Goal: Navigation & Orientation: Find specific page/section

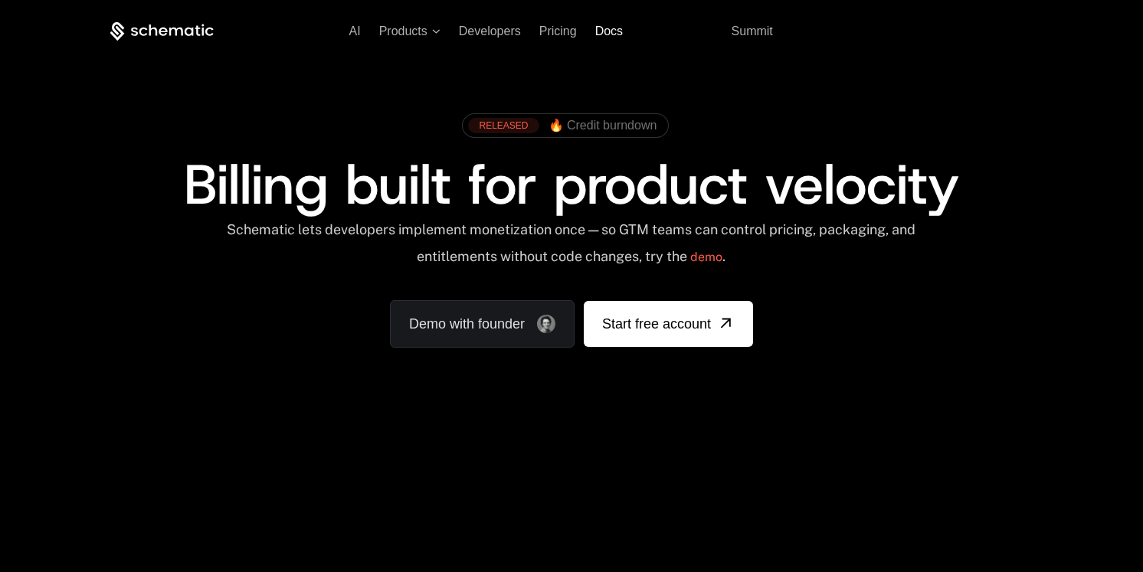
click at [609, 32] on span "Docs" at bounding box center [609, 31] width 28 height 13
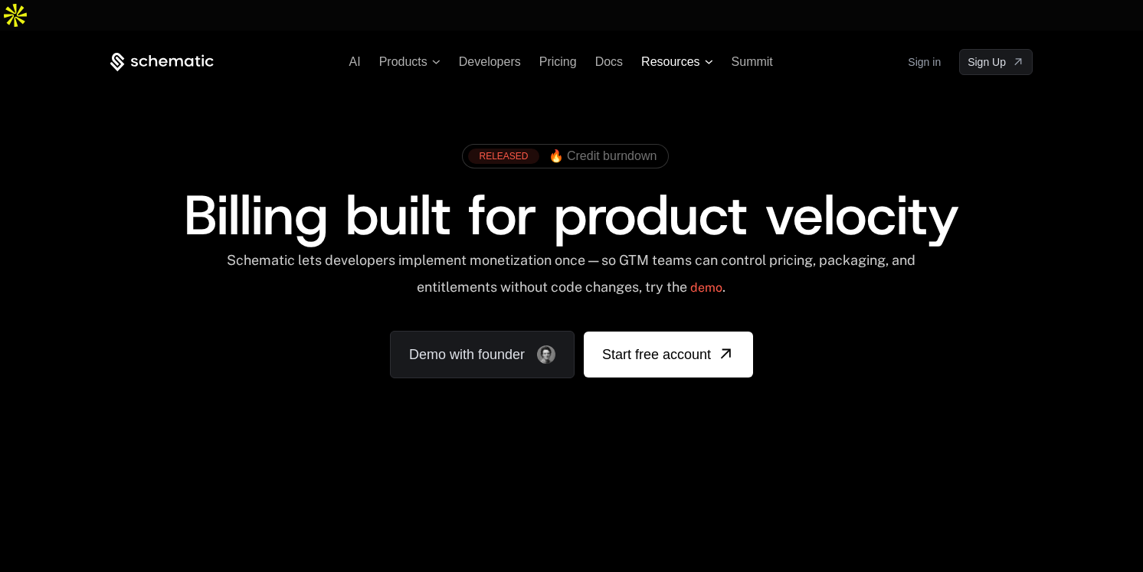
click at [710, 60] on icon at bounding box center [709, 62] width 8 height 5
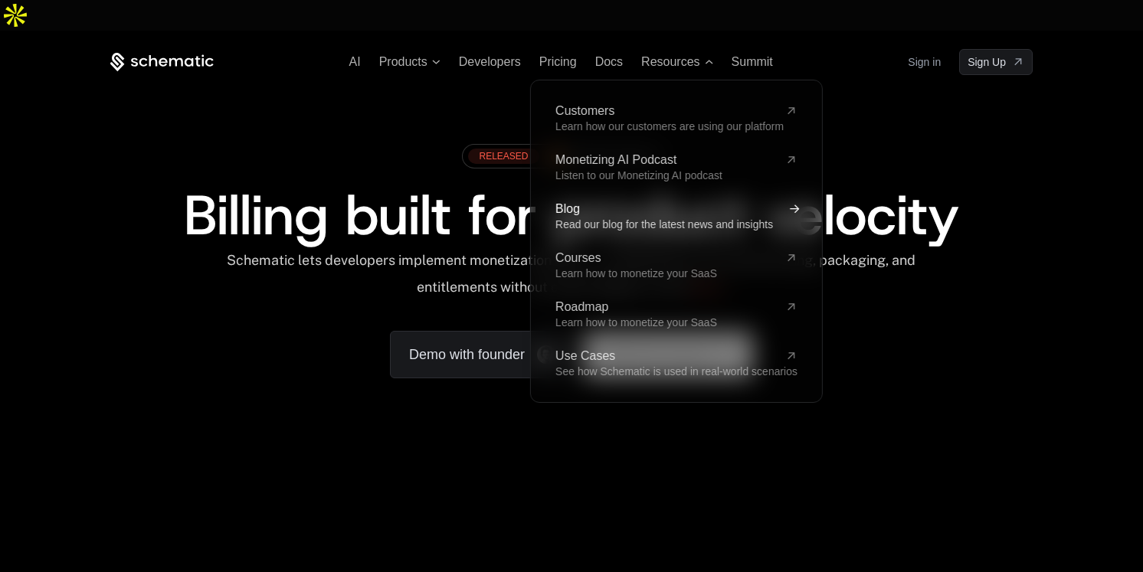
click at [627, 218] on span "Read our blog for the latest news and insights" at bounding box center [664, 224] width 218 height 12
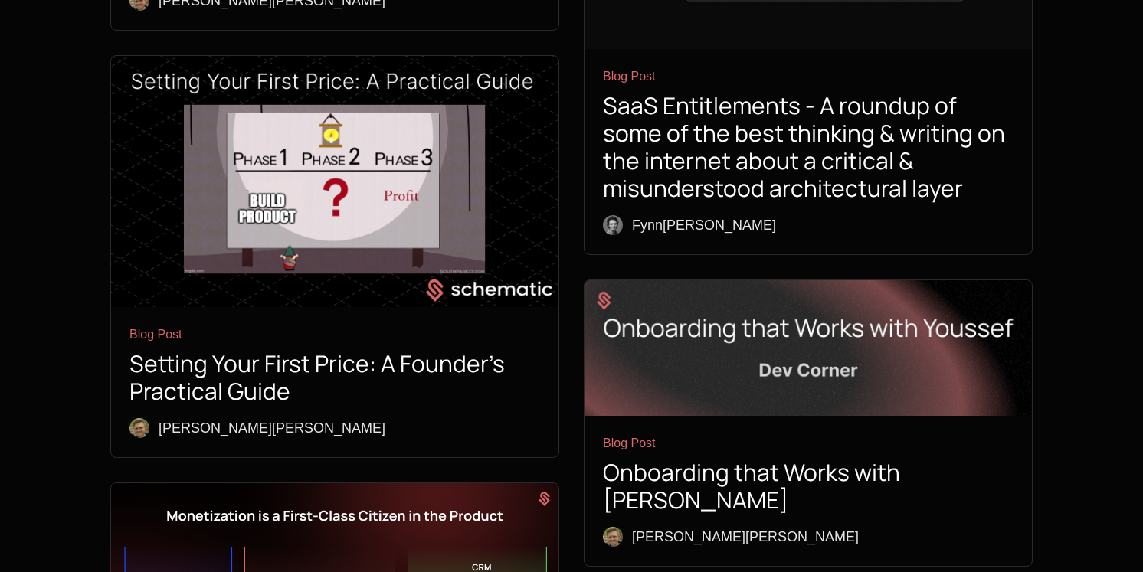
scroll to position [3068, 0]
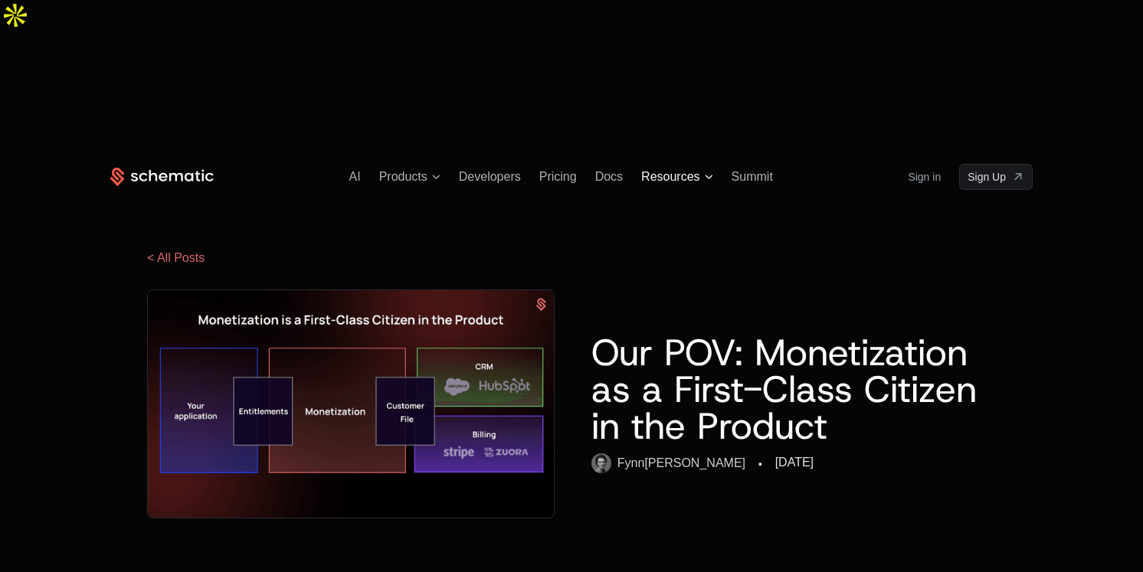
click at [689, 170] on span "Resources" at bounding box center [670, 177] width 58 height 14
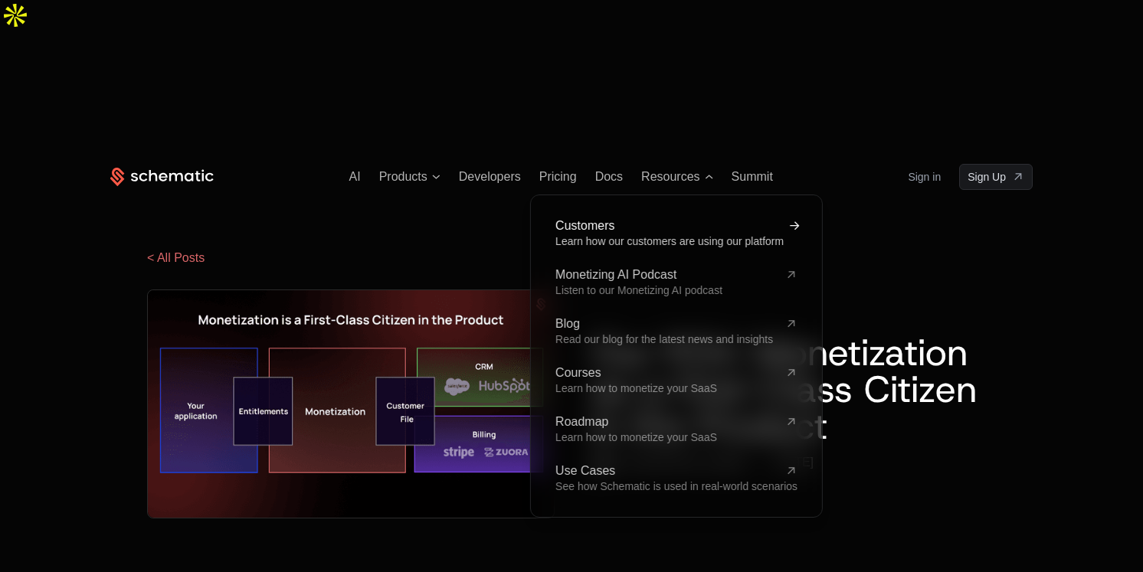
click at [588, 220] on span "Customers" at bounding box center [667, 226] width 224 height 12
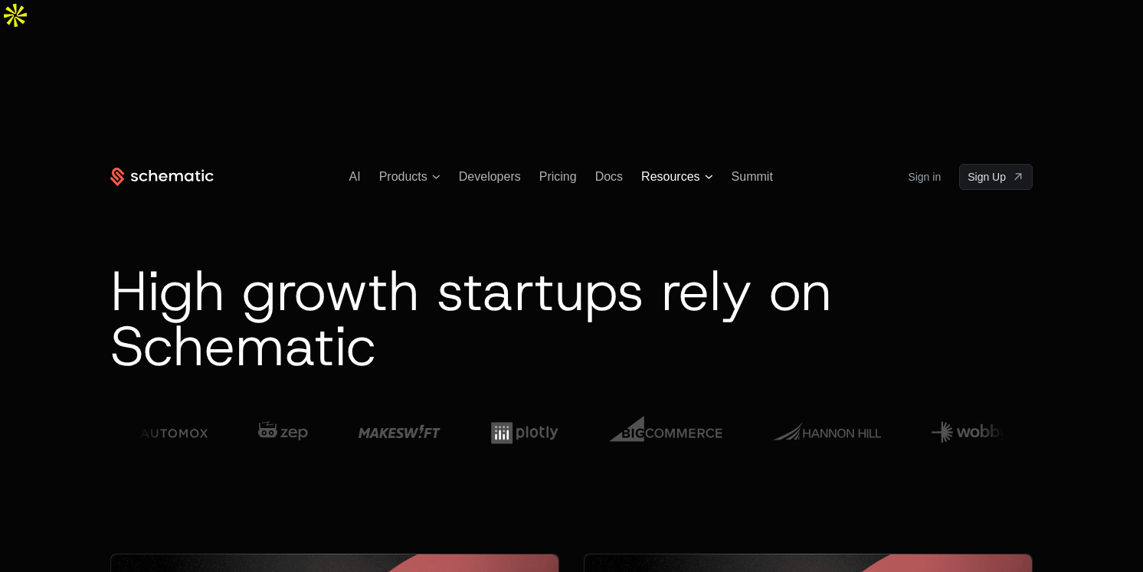
click at [705, 175] on icon at bounding box center [709, 177] width 8 height 5
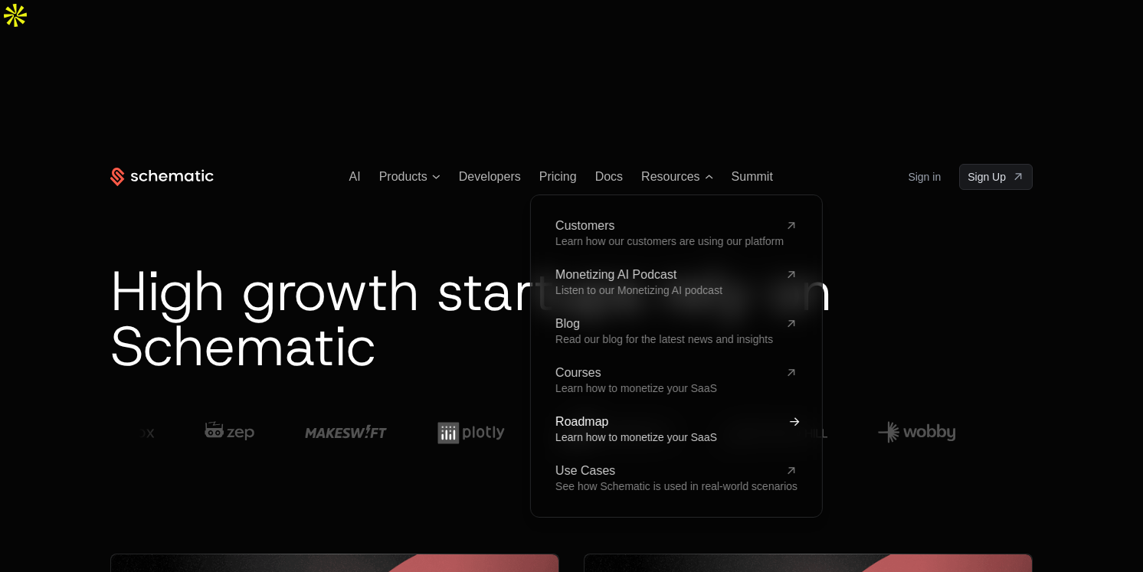
click at [596, 416] on span "Roadmap" at bounding box center [667, 422] width 224 height 12
